Goal: Navigation & Orientation: Find specific page/section

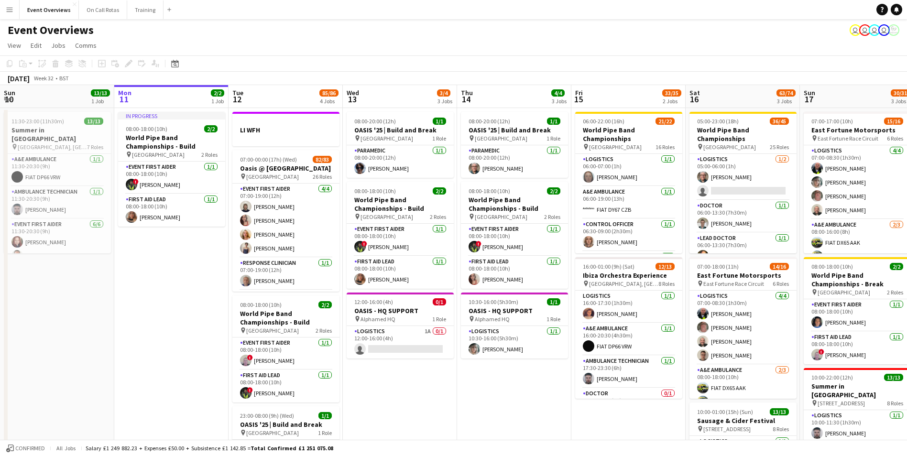
click at [10, 14] on button "Menu" at bounding box center [9, 9] width 19 height 19
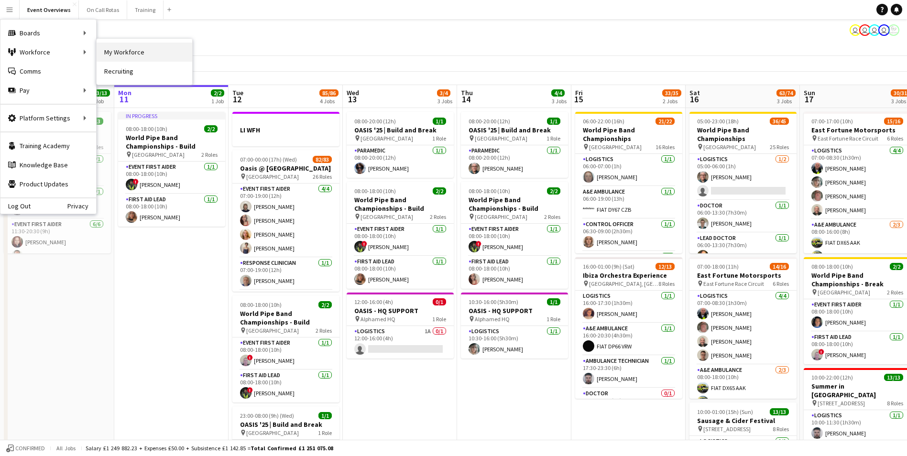
click at [124, 48] on link "My Workforce" at bounding box center [145, 52] width 96 height 19
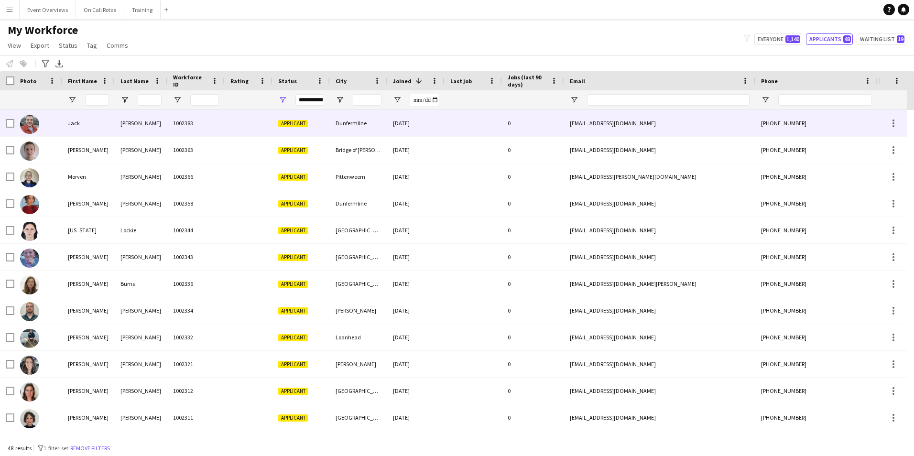
click at [163, 118] on div "[PERSON_NAME]" at bounding box center [141, 123] width 53 height 26
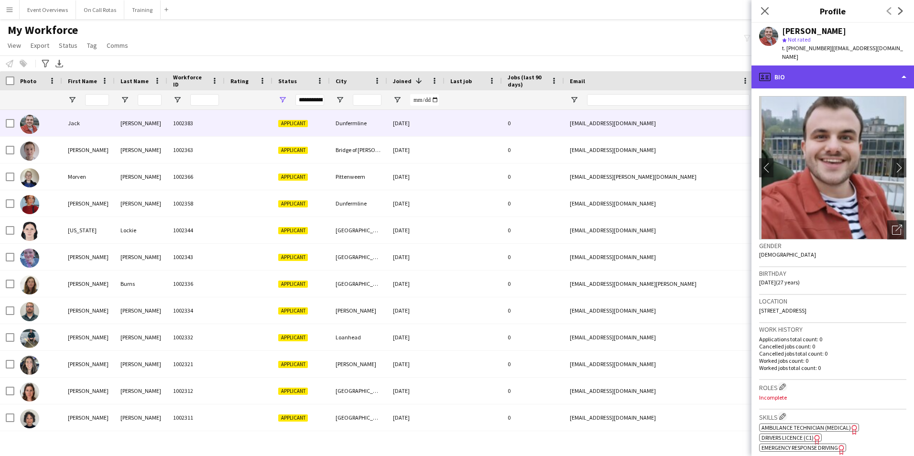
click at [851, 69] on div "profile Bio" at bounding box center [832, 76] width 163 height 23
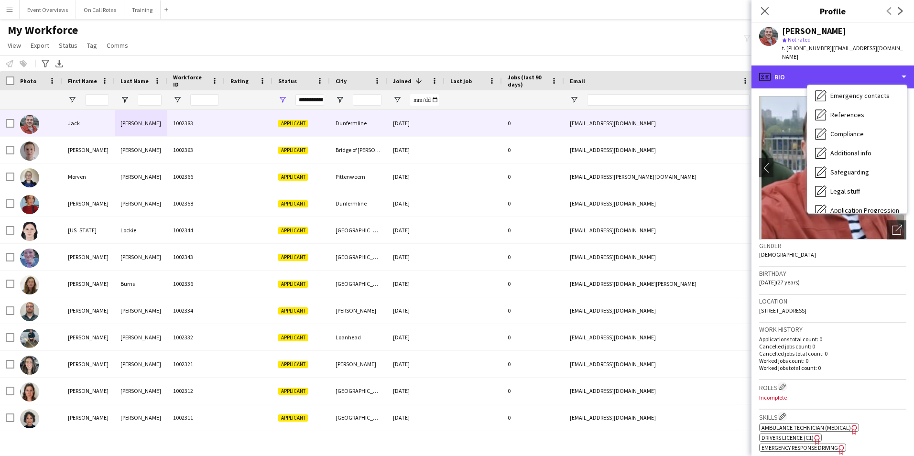
scroll to position [166, 0]
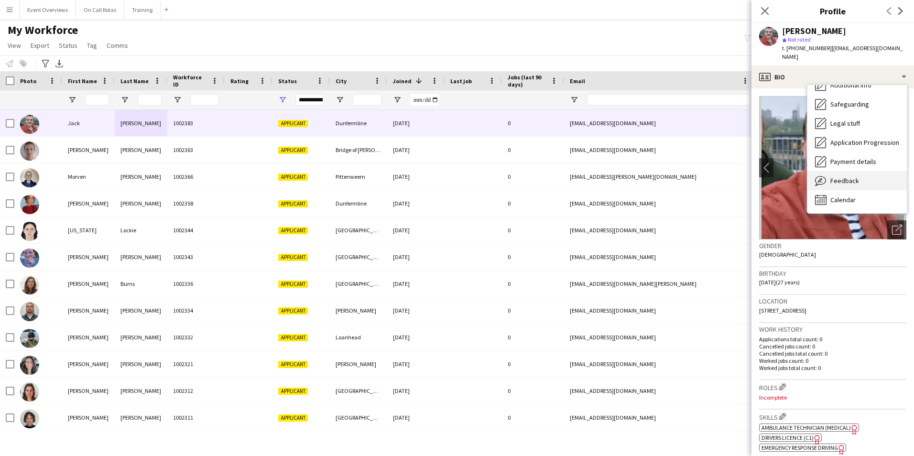
click at [840, 176] on span "Feedback" at bounding box center [844, 180] width 29 height 9
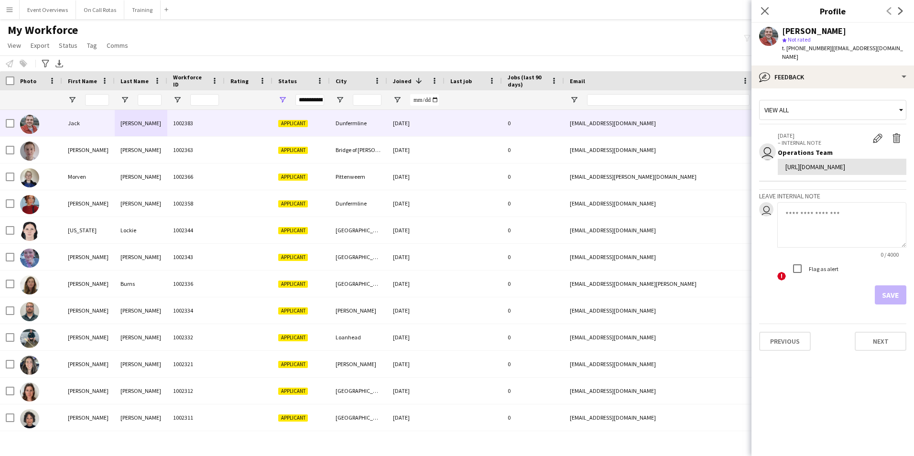
click at [827, 101] on div "View all" at bounding box center [828, 110] width 137 height 18
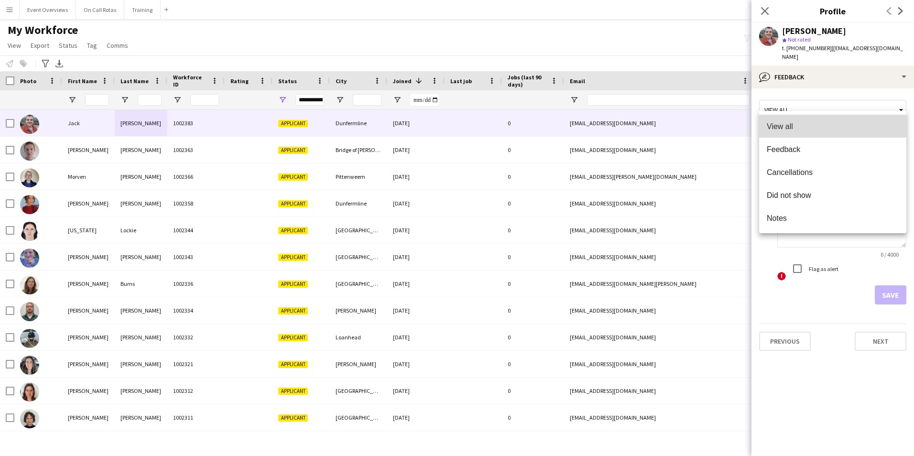
click at [813, 122] on span "View all" at bounding box center [833, 126] width 132 height 9
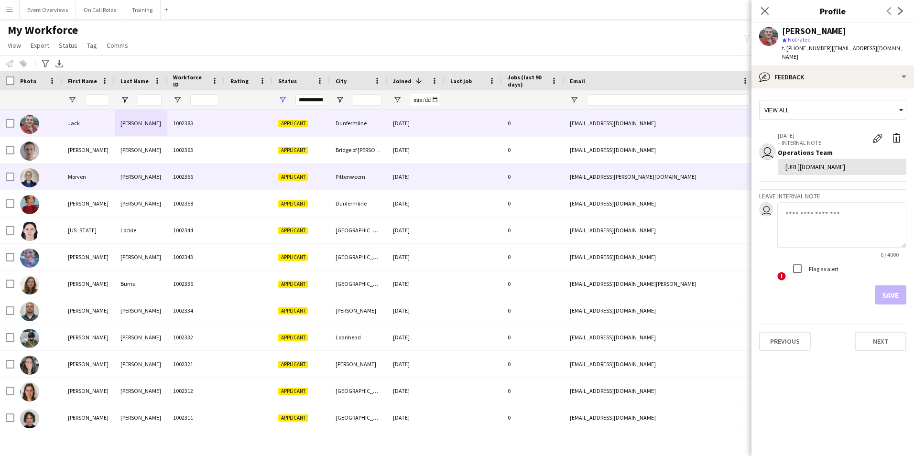
click at [181, 174] on div "1002366" at bounding box center [195, 176] width 57 height 26
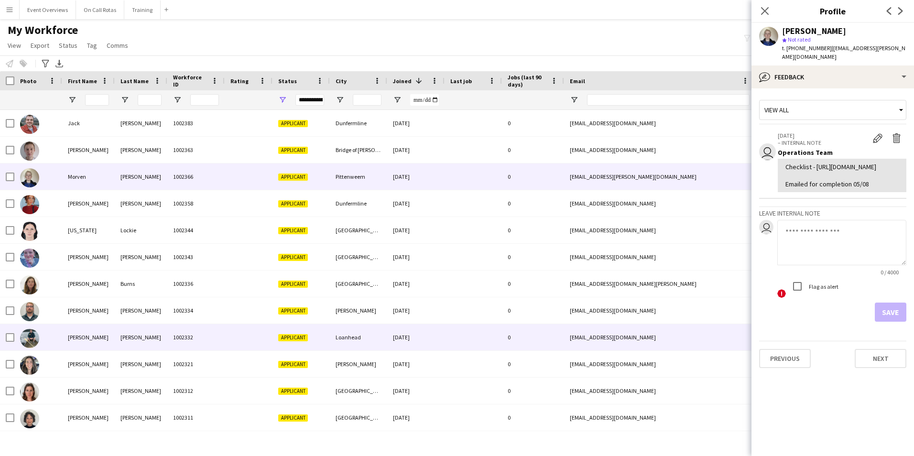
click at [87, 345] on div "[PERSON_NAME]" at bounding box center [88, 337] width 53 height 26
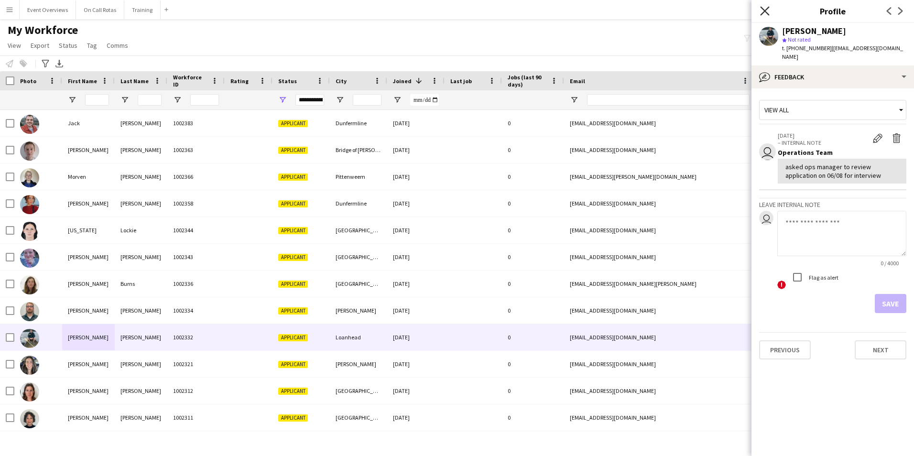
click at [769, 12] on icon "Close pop-in" at bounding box center [764, 10] width 9 height 9
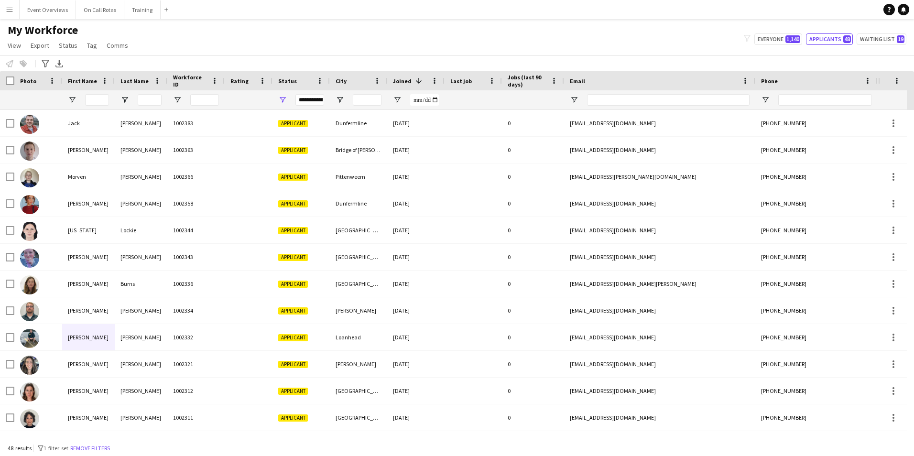
click at [13, 12] on app-icon "Menu" at bounding box center [10, 10] width 8 height 8
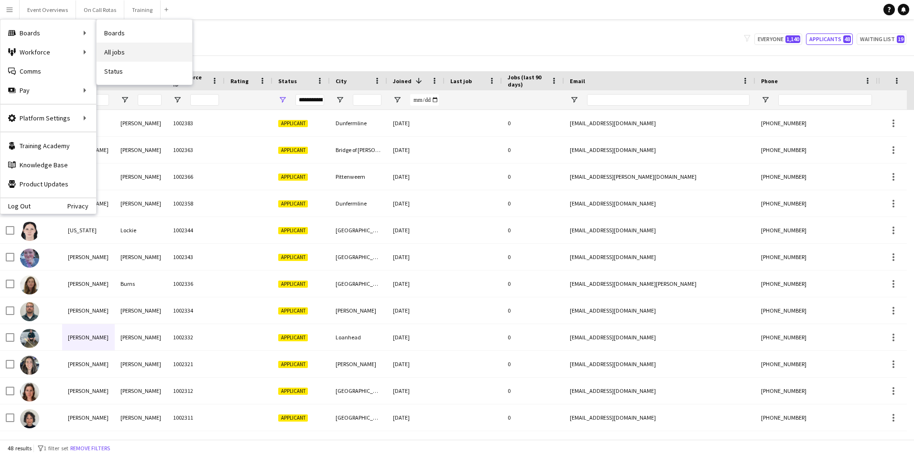
click at [118, 50] on link "All jobs" at bounding box center [145, 52] width 96 height 19
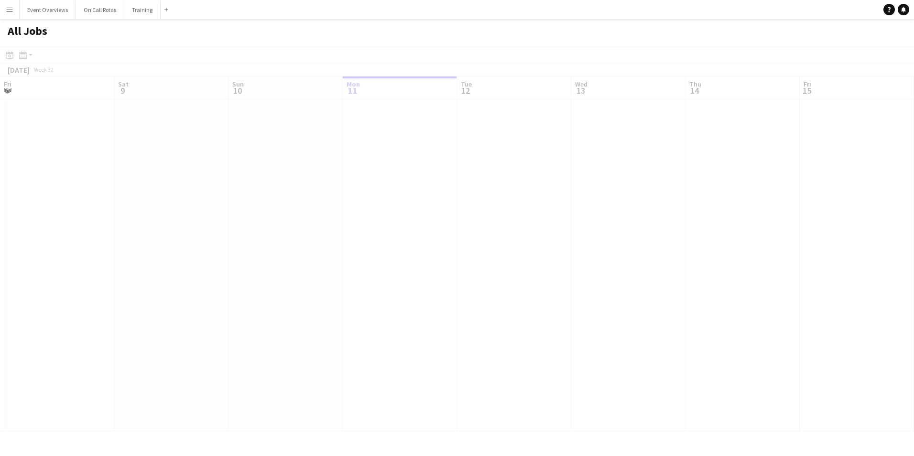
scroll to position [0, 229]
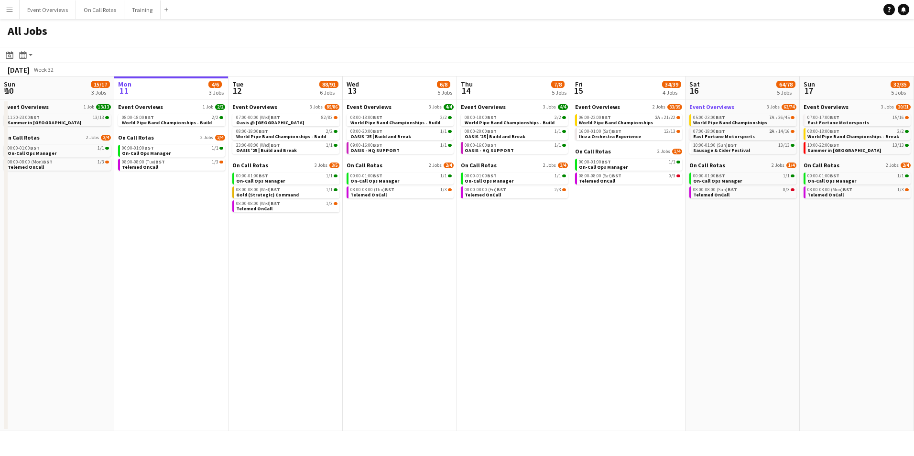
click at [742, 107] on link "Event Overviews 3 Jobs 63/74" at bounding box center [742, 106] width 107 height 7
click at [4, 11] on button "Menu" at bounding box center [9, 9] width 19 height 19
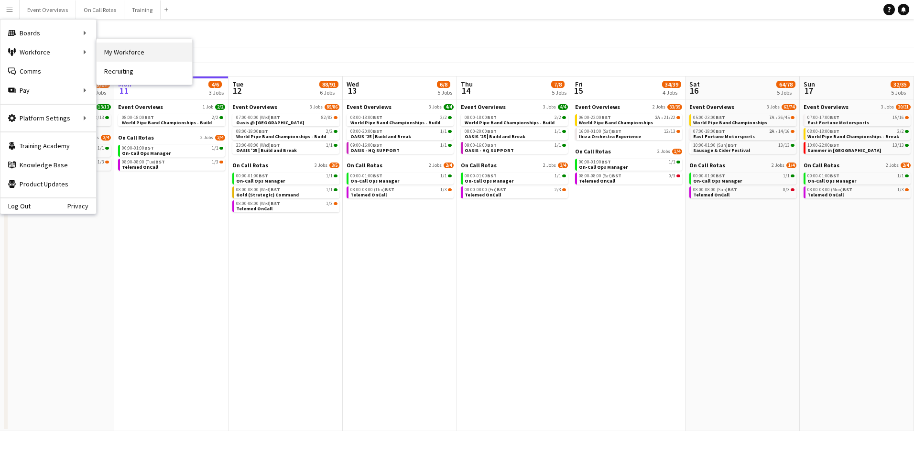
click at [108, 51] on link "My Workforce" at bounding box center [145, 52] width 96 height 19
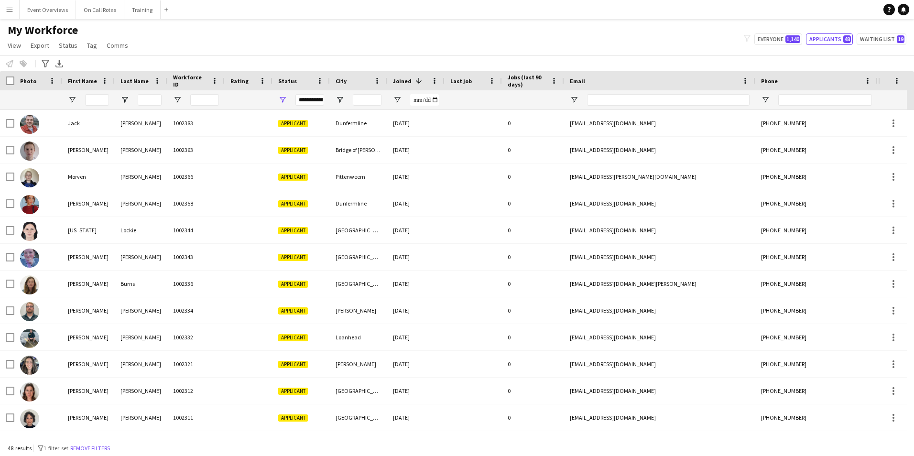
click at [9, 14] on button "Menu" at bounding box center [9, 9] width 19 height 19
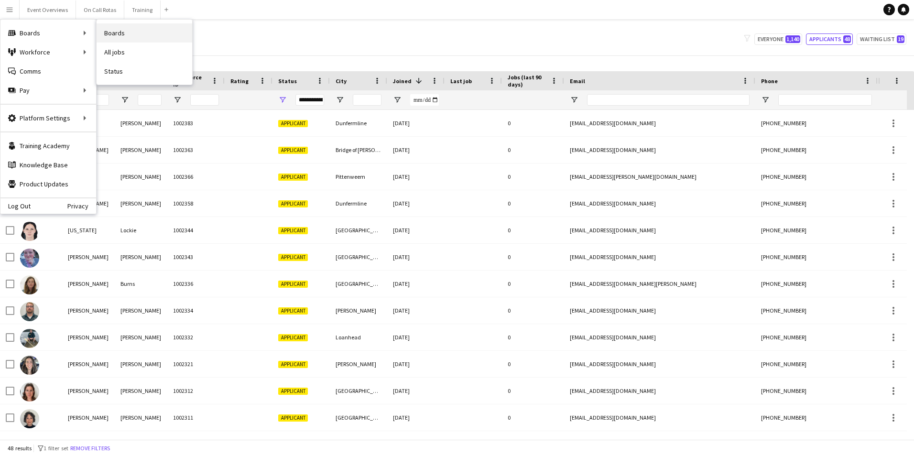
click at [131, 31] on link "Boards" at bounding box center [145, 32] width 96 height 19
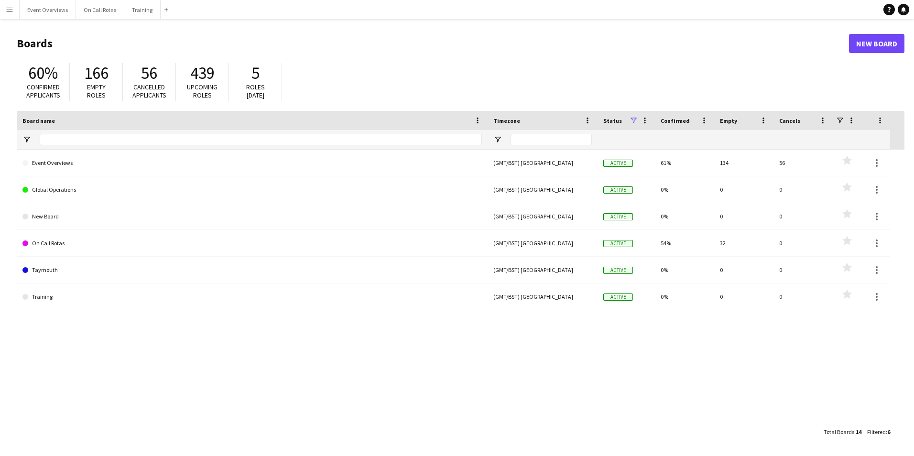
click at [5, 10] on button "Menu" at bounding box center [9, 9] width 19 height 19
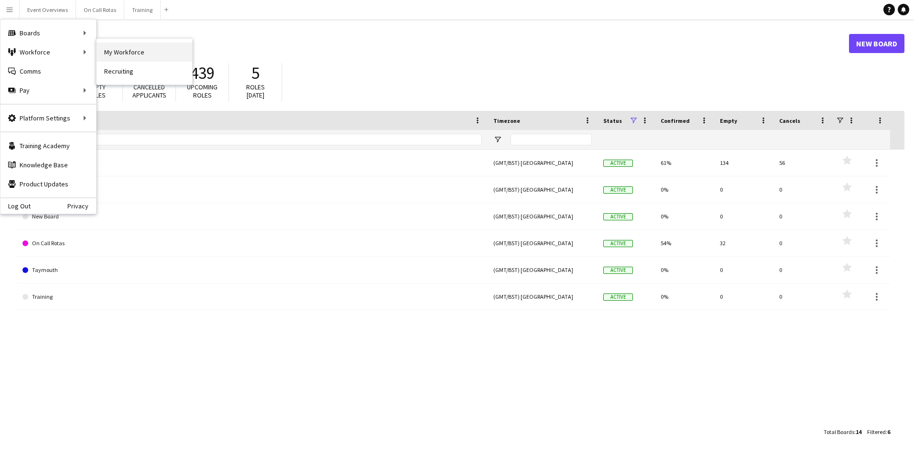
click at [114, 52] on link "My Workforce" at bounding box center [145, 52] width 96 height 19
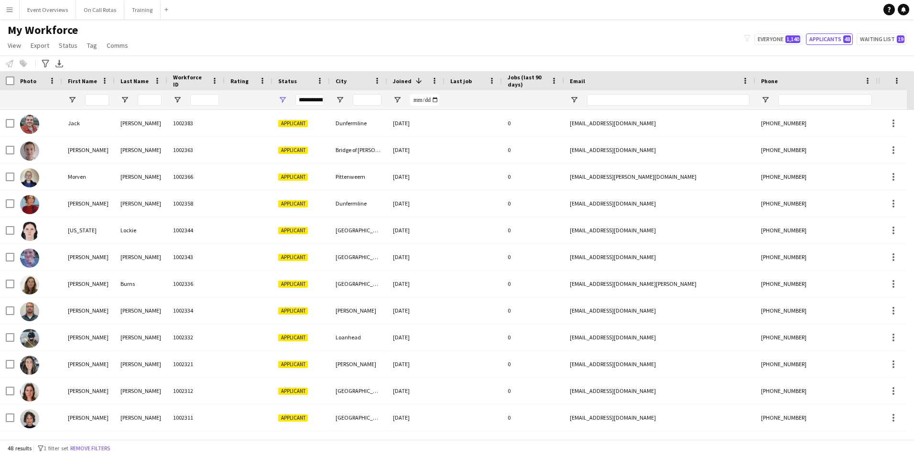
click at [7, 6] on app-icon "Menu" at bounding box center [10, 10] width 8 height 8
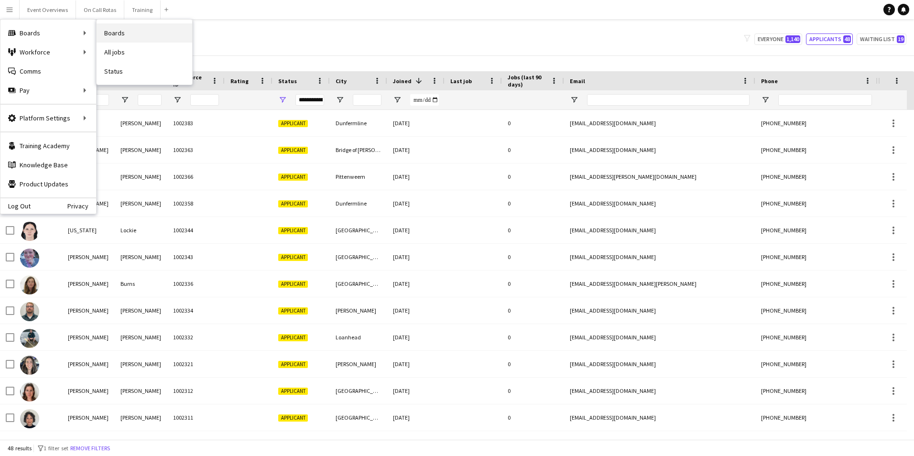
click at [112, 39] on link "Boards" at bounding box center [145, 32] width 96 height 19
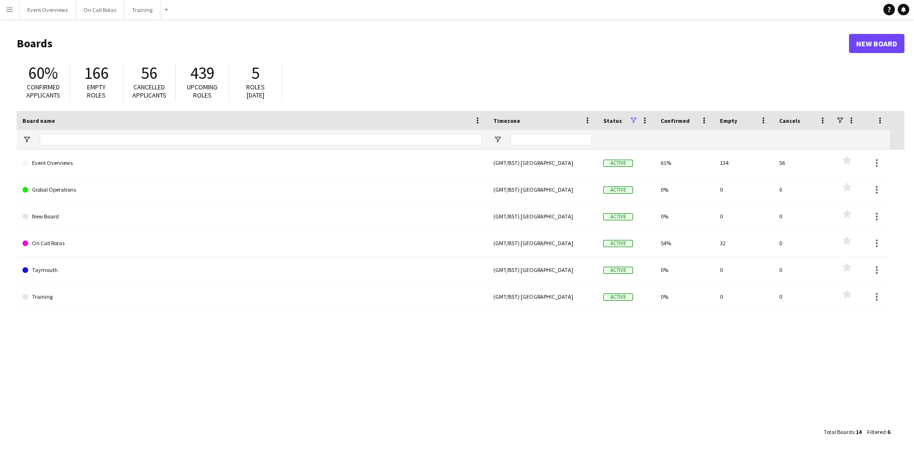
click at [9, 9] on app-icon "Menu" at bounding box center [10, 10] width 8 height 8
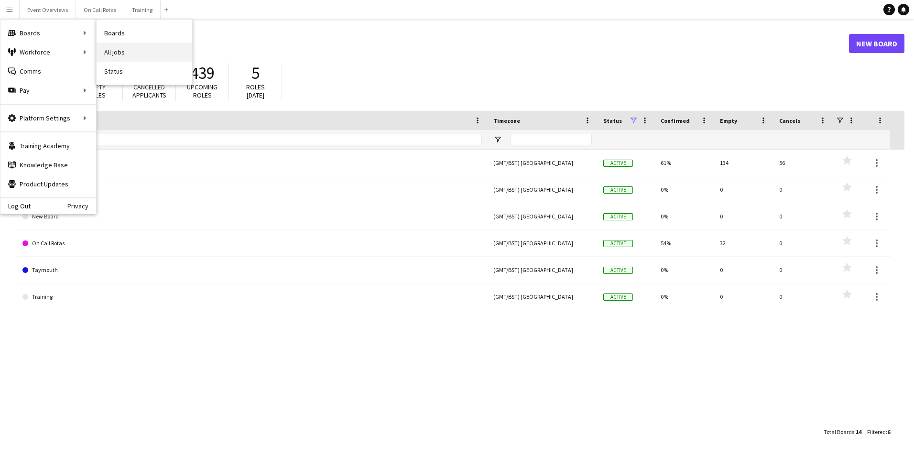
click at [119, 51] on link "All jobs" at bounding box center [145, 52] width 96 height 19
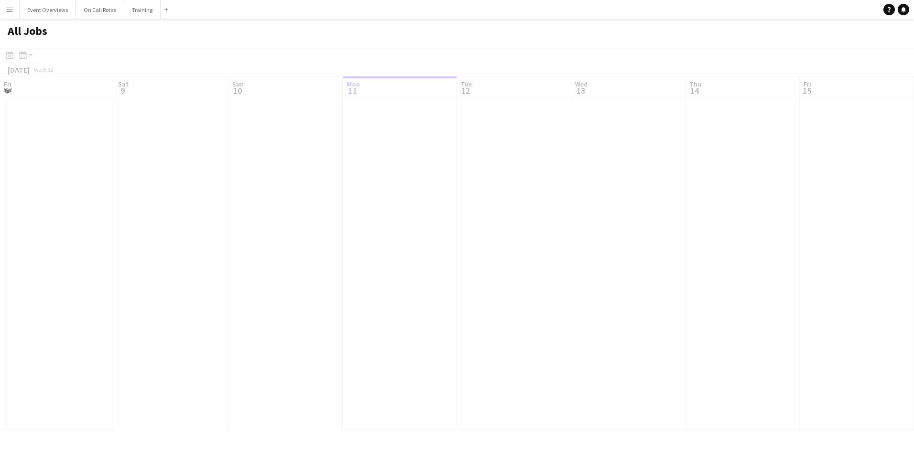
scroll to position [0, 229]
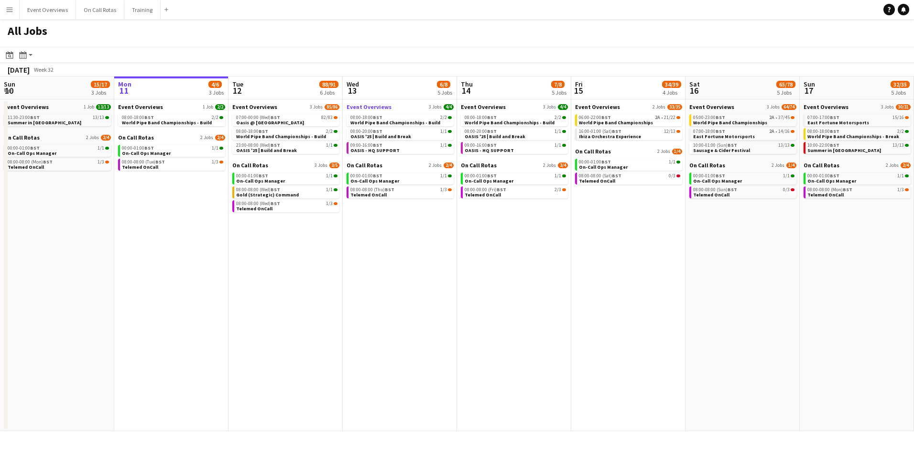
click at [409, 107] on link "Event Overviews 3 Jobs 4/4" at bounding box center [400, 106] width 107 height 7
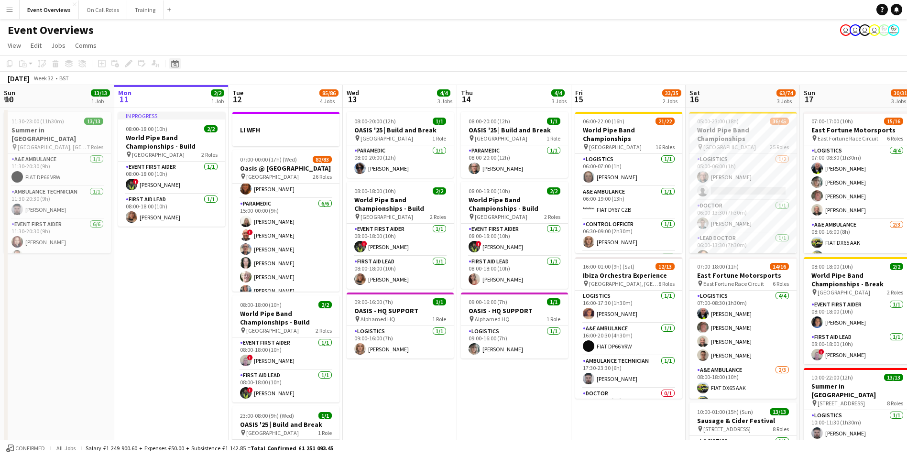
click at [180, 67] on div "Date picker" at bounding box center [174, 63] width 11 height 11
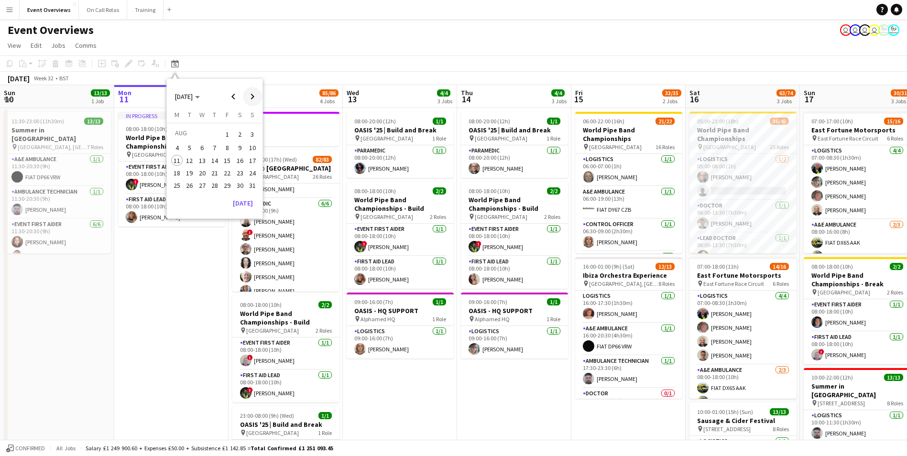
click at [250, 94] on span "Next month" at bounding box center [252, 96] width 19 height 19
click at [239, 145] on span "6" at bounding box center [239, 145] width 11 height 11
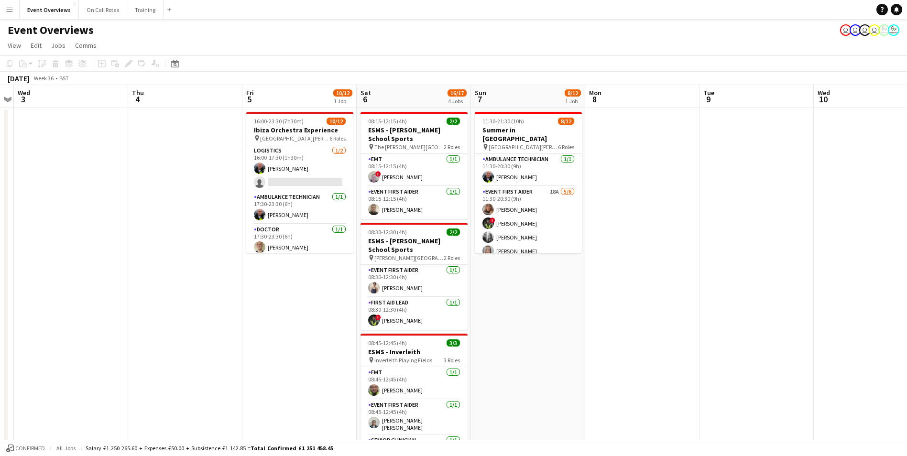
click at [2, 15] on button "Menu" at bounding box center [9, 9] width 19 height 19
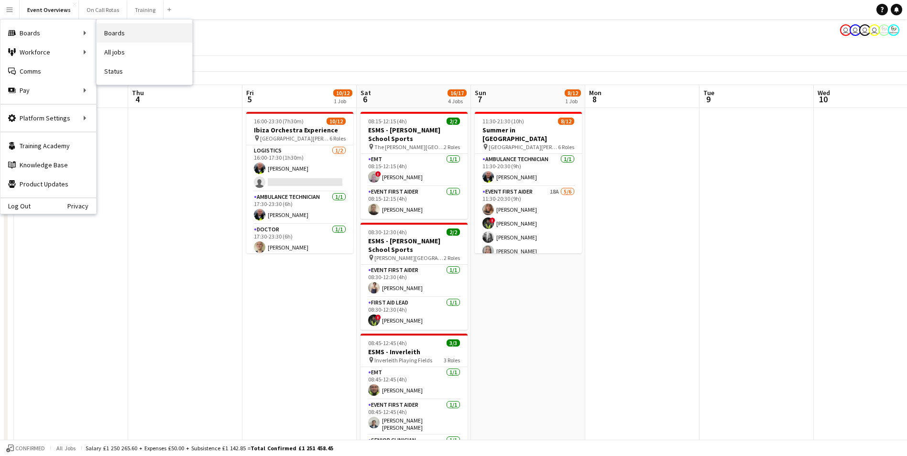
click at [113, 36] on link "Boards" at bounding box center [145, 32] width 96 height 19
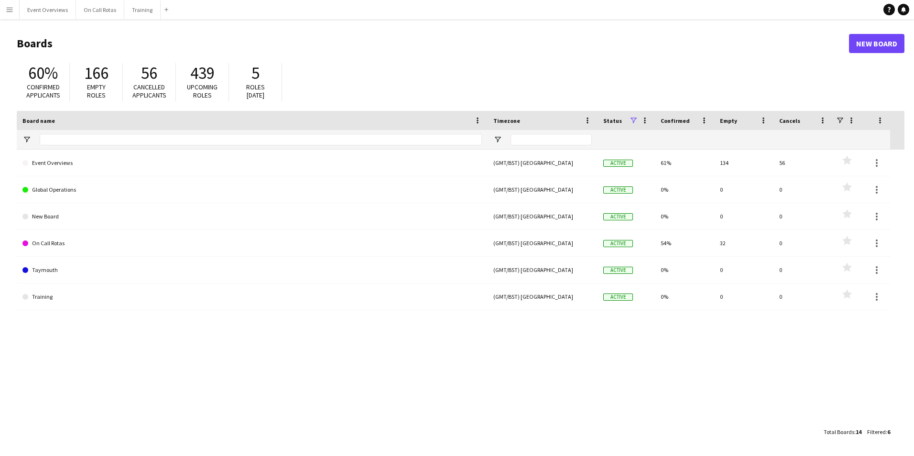
click at [5, 10] on button "Menu" at bounding box center [9, 9] width 19 height 19
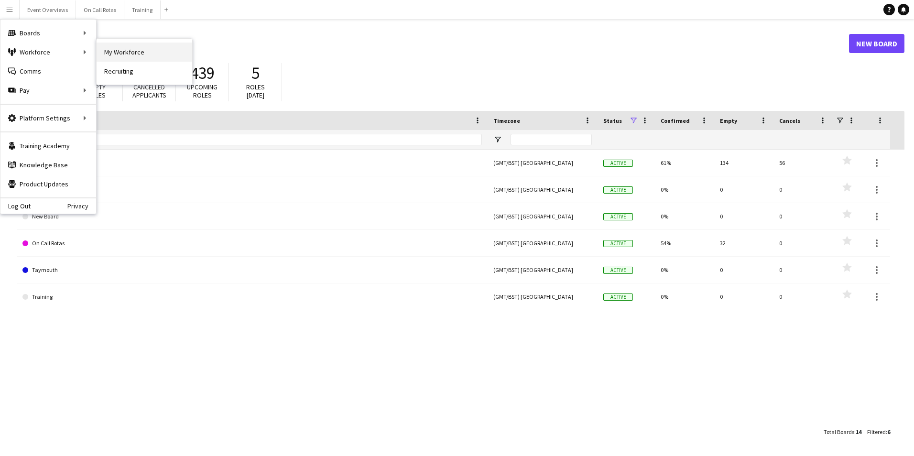
click at [108, 54] on link "My Workforce" at bounding box center [145, 52] width 96 height 19
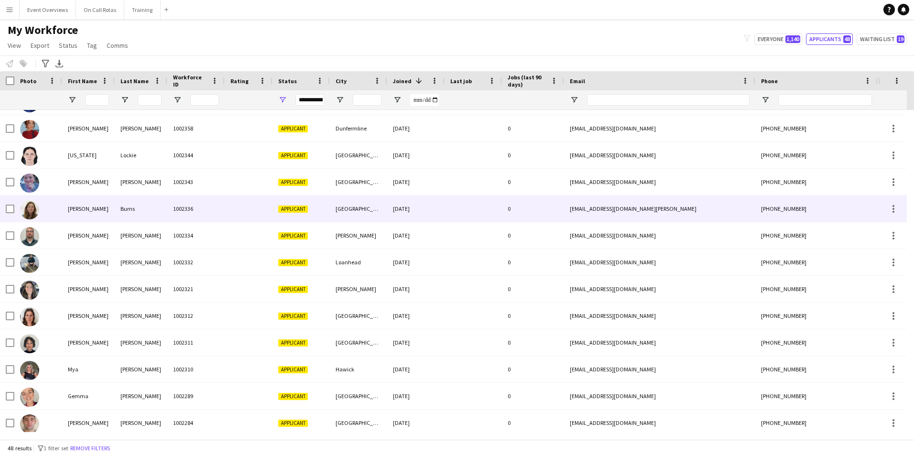
scroll to position [96, 0]
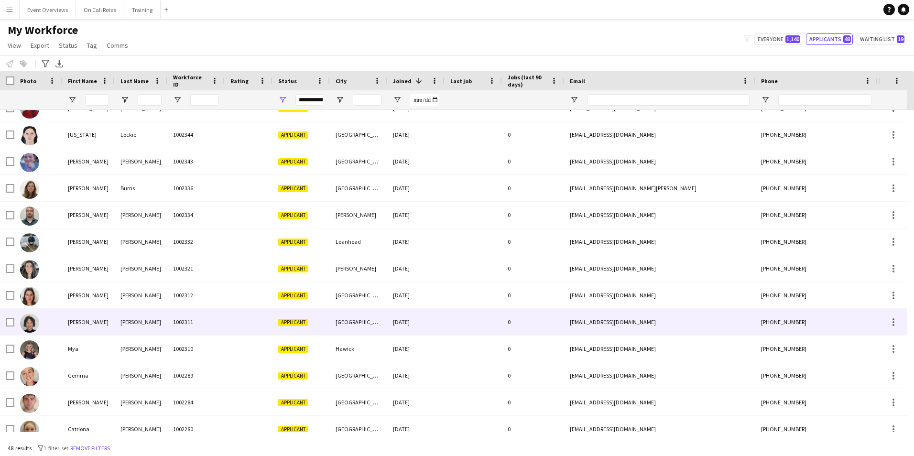
click at [116, 326] on div "[PERSON_NAME]" at bounding box center [141, 322] width 53 height 26
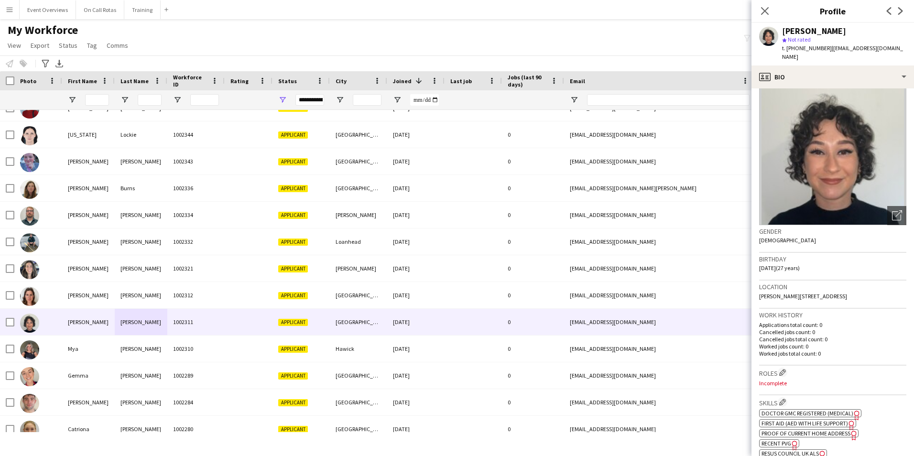
scroll to position [0, 0]
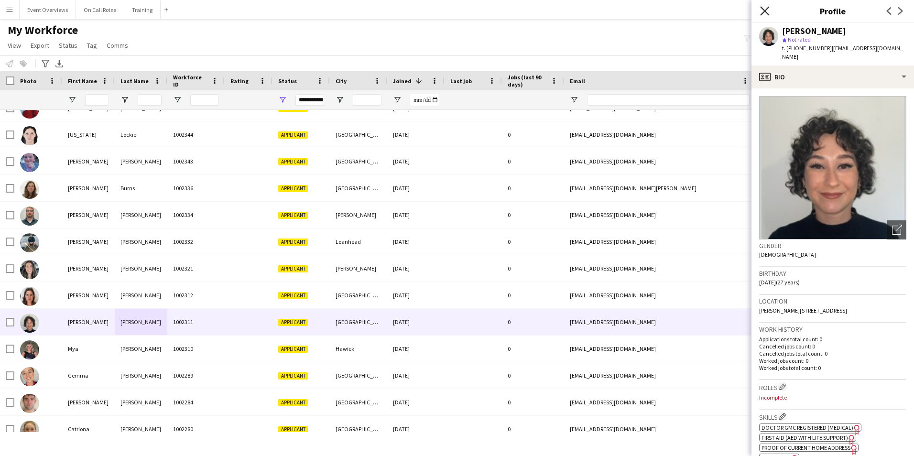
click at [765, 8] on icon "Close pop-in" at bounding box center [764, 10] width 9 height 9
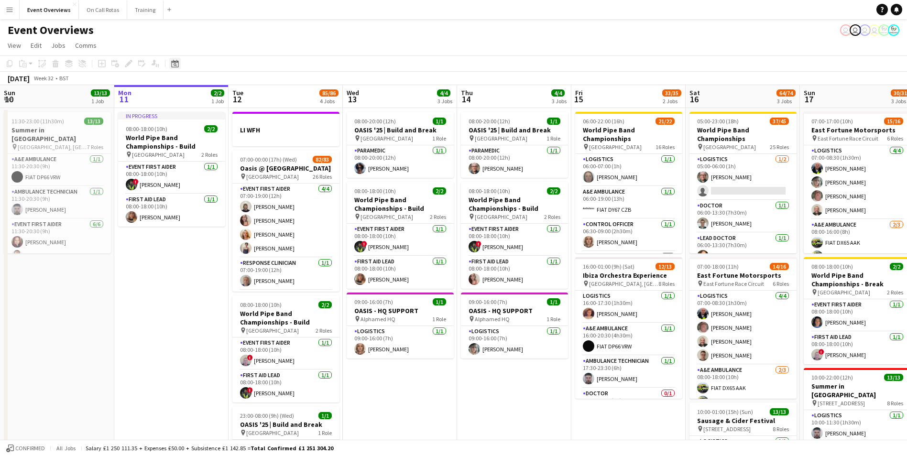
click at [176, 65] on icon "Date picker" at bounding box center [175, 64] width 8 height 8
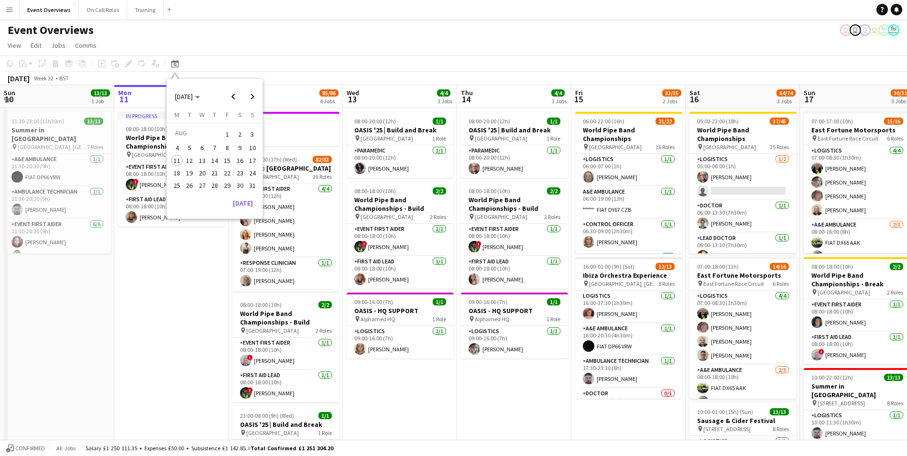
click at [181, 173] on span "18" at bounding box center [176, 172] width 11 height 11
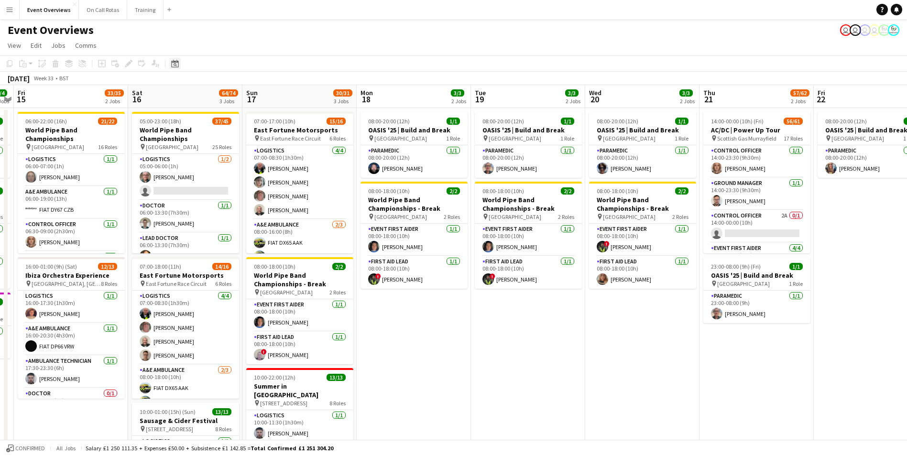
click at [175, 65] on icon "Date picker" at bounding box center [175, 64] width 8 height 8
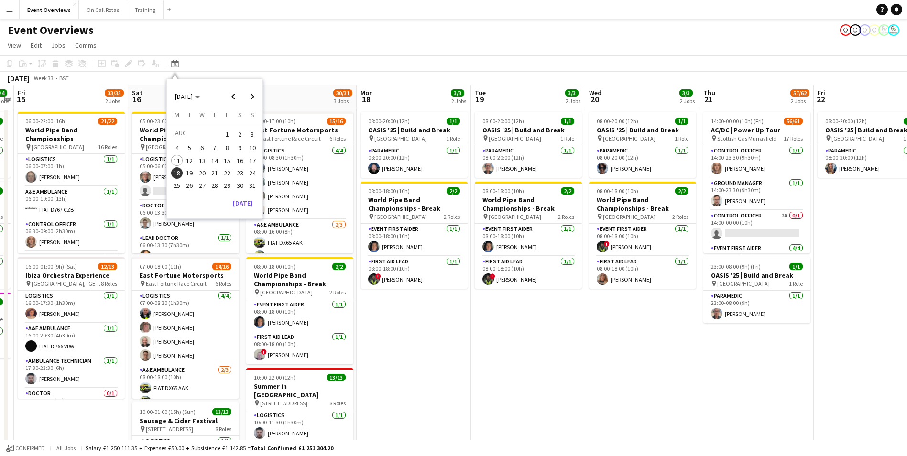
click at [174, 186] on span "25" at bounding box center [176, 185] width 11 height 11
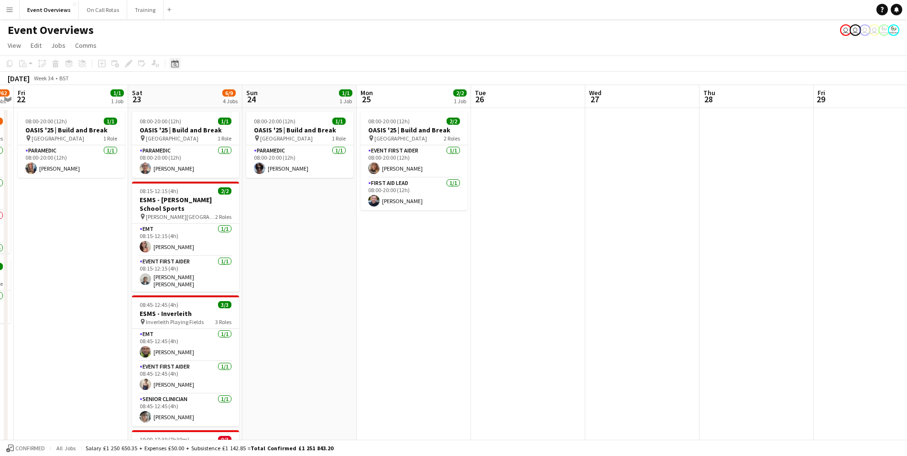
click at [177, 63] on icon "Date picker" at bounding box center [175, 64] width 8 height 8
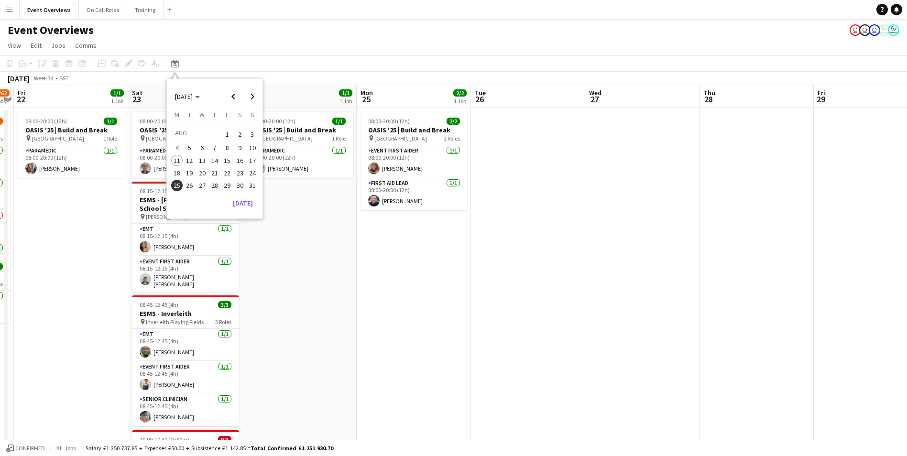
click at [330, 253] on app-date-cell "08:00-20:00 (12h) 1/1 OASIS '25 | Build and Break pin Murrayfield Stadium 1 Rol…" at bounding box center [299, 421] width 114 height 626
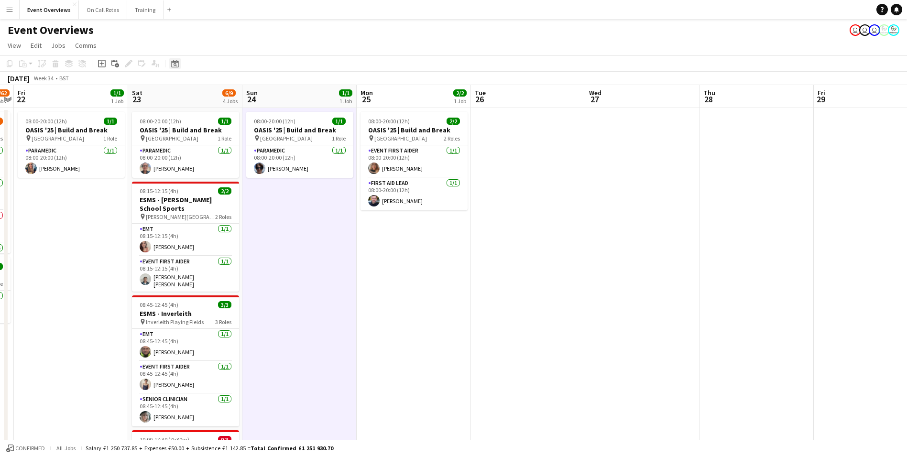
click at [174, 64] on icon "Date picker" at bounding box center [175, 64] width 8 height 8
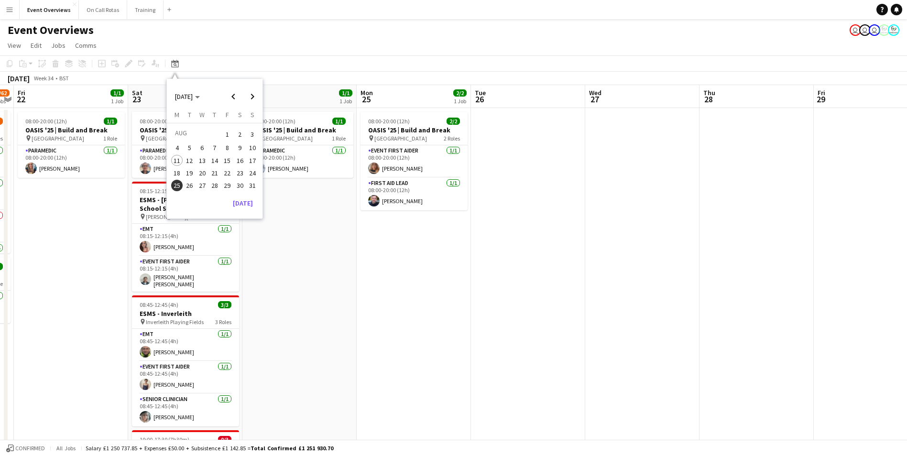
click at [176, 162] on span "11" at bounding box center [176, 160] width 11 height 11
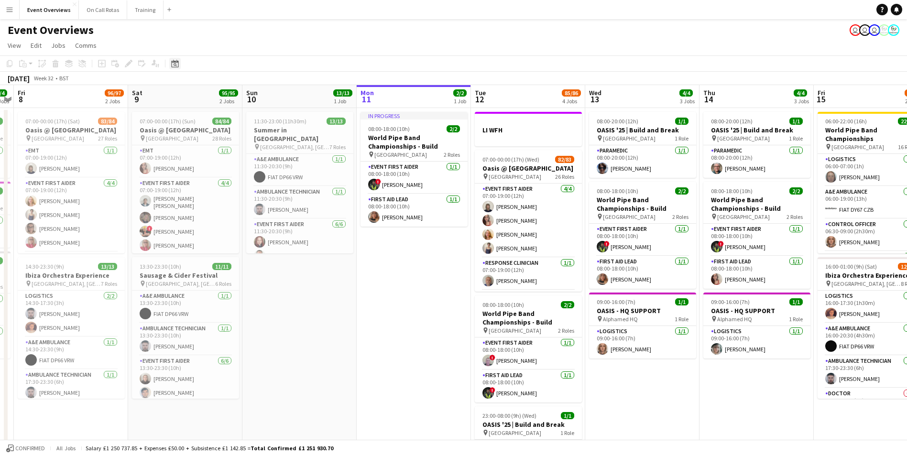
click at [173, 61] on icon "Date picker" at bounding box center [175, 64] width 8 height 8
click at [216, 174] on span "21" at bounding box center [214, 172] width 11 height 11
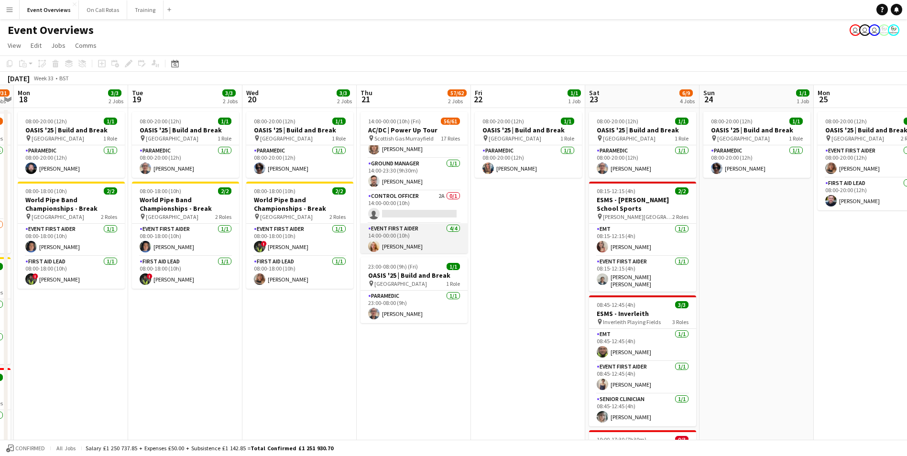
scroll to position [0, 0]
